Goal: Task Accomplishment & Management: Use online tool/utility

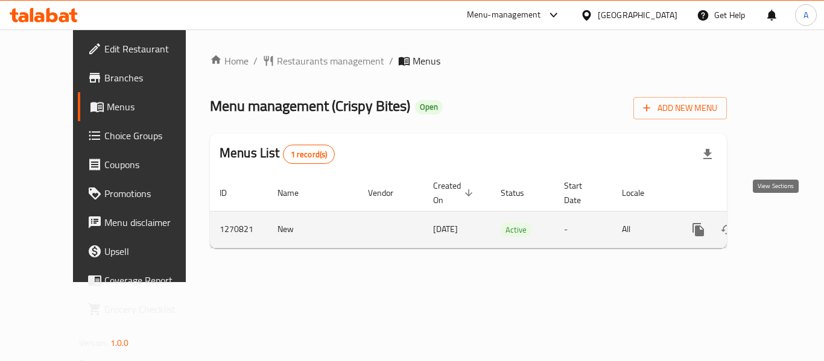
click at [780, 224] on icon "enhanced table" at bounding box center [785, 229] width 11 height 11
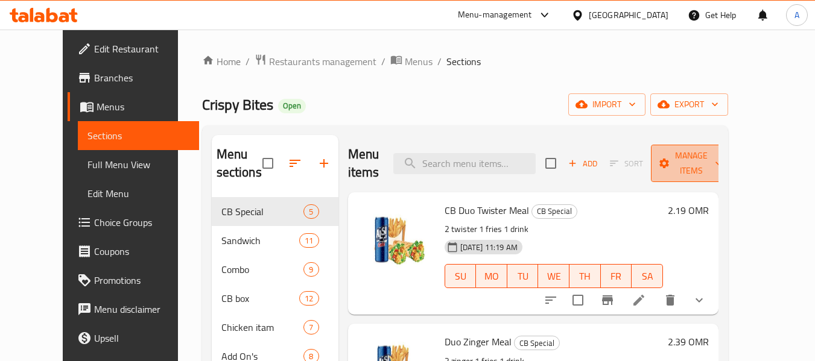
click at [722, 150] on span "Manage items" at bounding box center [692, 163] width 62 height 30
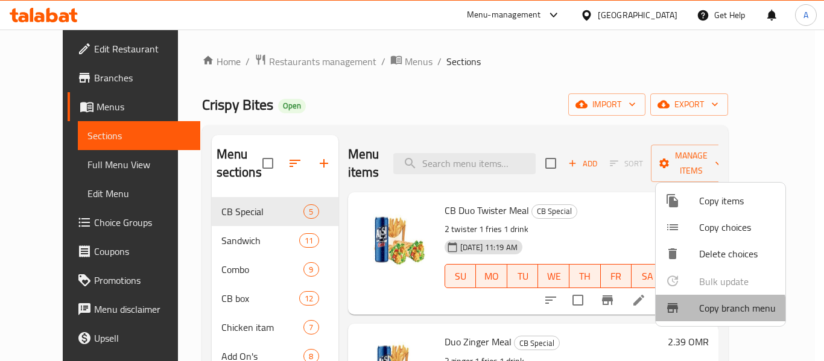
click at [709, 311] on span "Copy branch menu" at bounding box center [737, 308] width 77 height 14
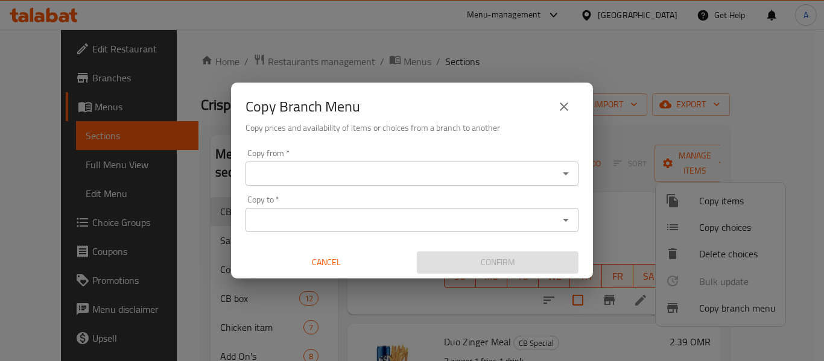
click at [410, 186] on div "Copy from   * Copy from * Copy to   * Copy to * Cancel Confirm" at bounding box center [412, 211] width 362 height 135
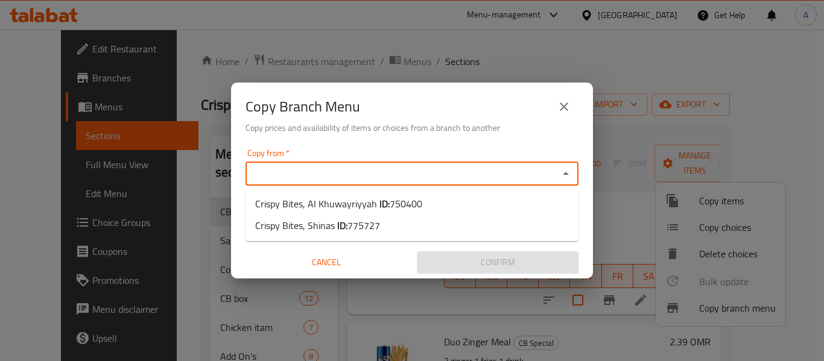
click at [408, 176] on input "Copy from   *" at bounding box center [402, 173] width 306 height 17
click at [390, 198] on span "750400" at bounding box center [406, 204] width 33 height 18
type input "Crispy Bites, Al Khuwayriyyah"
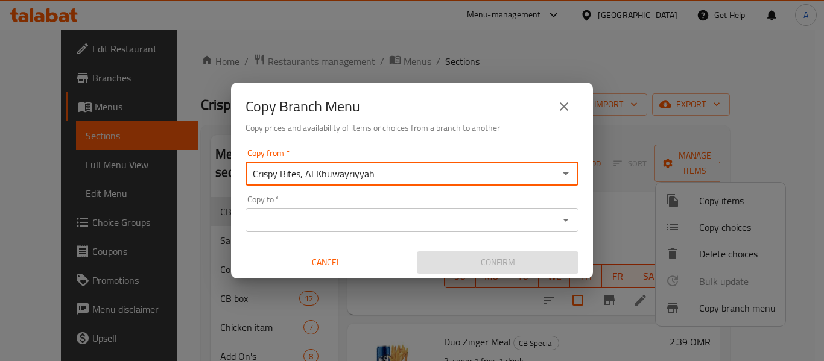
drag, startPoint x: 462, startPoint y: 233, endPoint x: 449, endPoint y: 223, distance: 16.3
click at [457, 231] on div "Copy from   * Crispy Bites, Al Khuwayriyyah Copy from * Copy to   * Copy to * C…" at bounding box center [412, 211] width 362 height 135
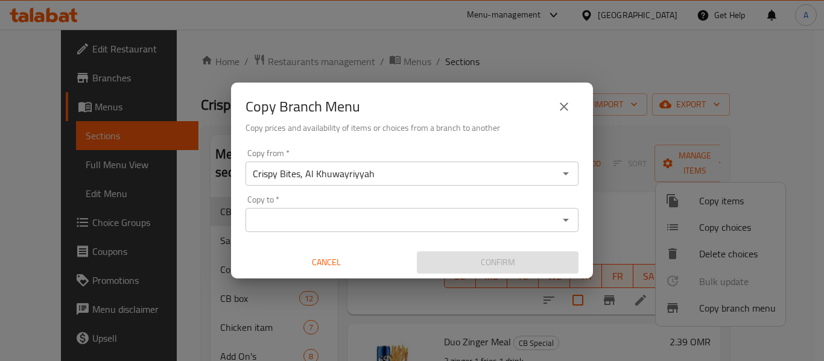
click at [446, 223] on input "Copy to   *" at bounding box center [402, 220] width 306 height 17
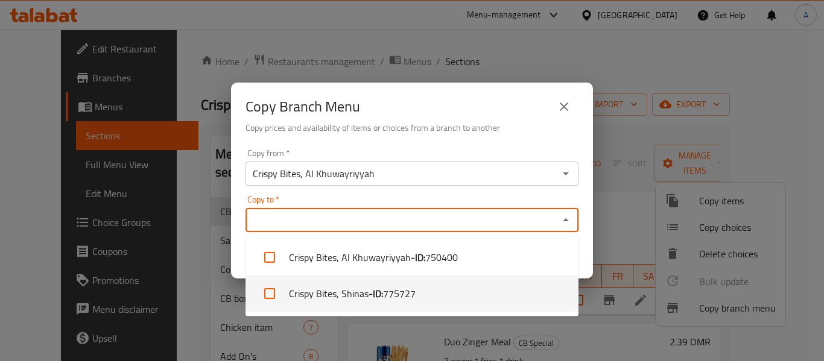
click at [392, 288] on span "775727" at bounding box center [399, 294] width 33 height 14
checkbox input "true"
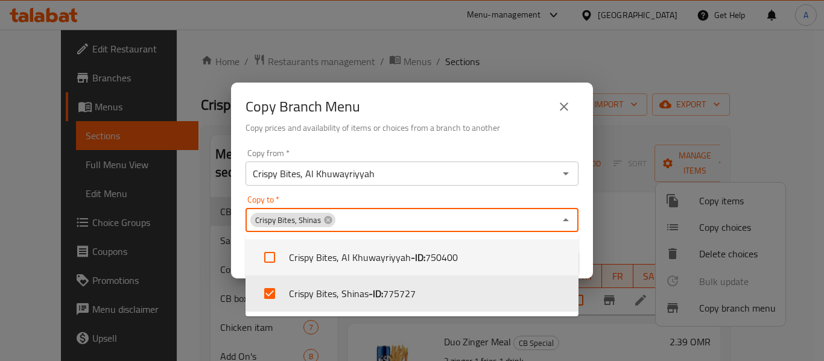
click at [487, 142] on div "Copy Branch Menu Copy prices and availability of items or choices from a branch…" at bounding box center [412, 114] width 362 height 62
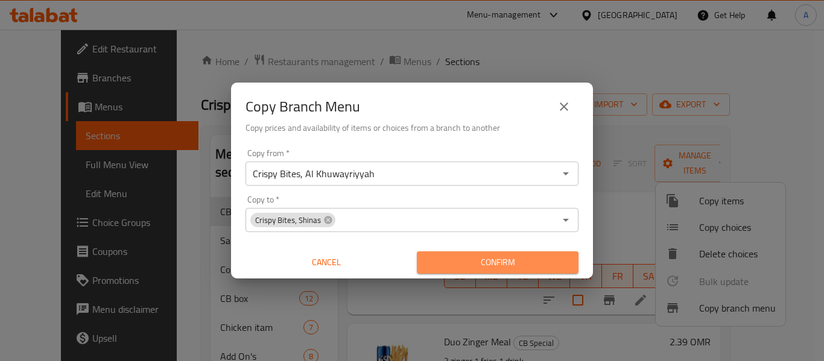
click at [498, 260] on span "Confirm" at bounding box center [498, 262] width 142 height 15
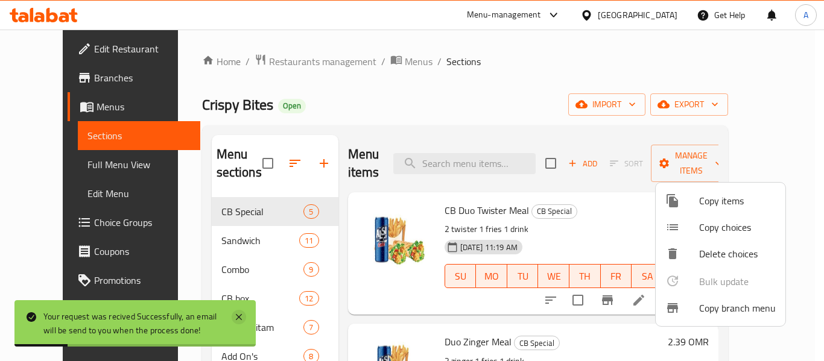
click at [244, 316] on icon at bounding box center [239, 317] width 14 height 14
